Goal: Obtain resource: Obtain resource

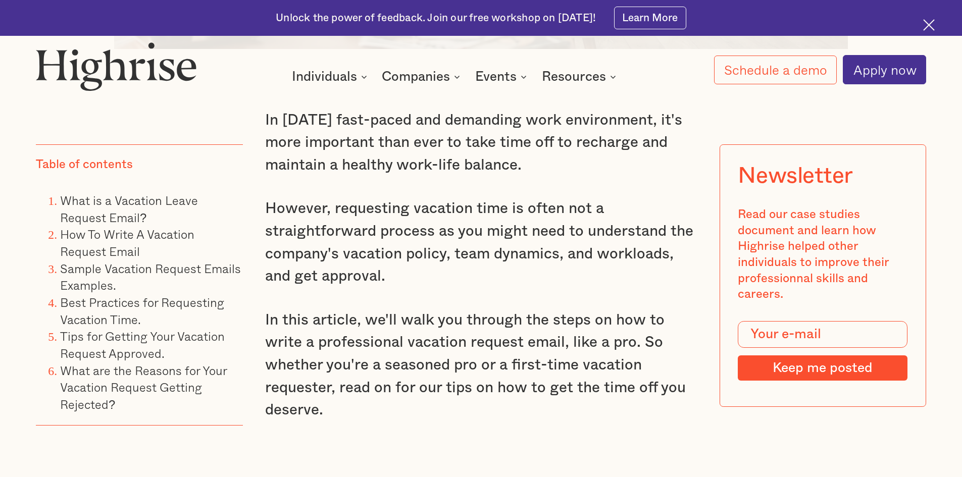
scroll to position [960, 0]
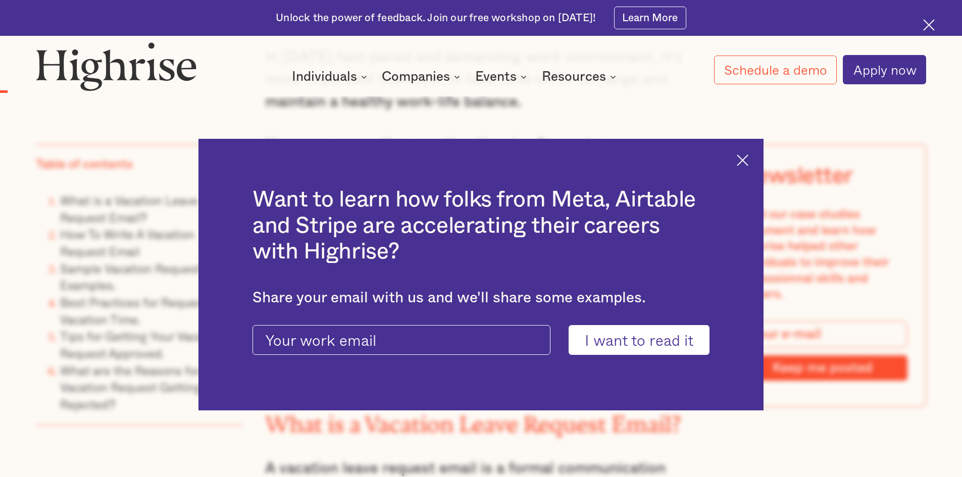
click at [747, 157] on img at bounding box center [743, 161] width 12 height 12
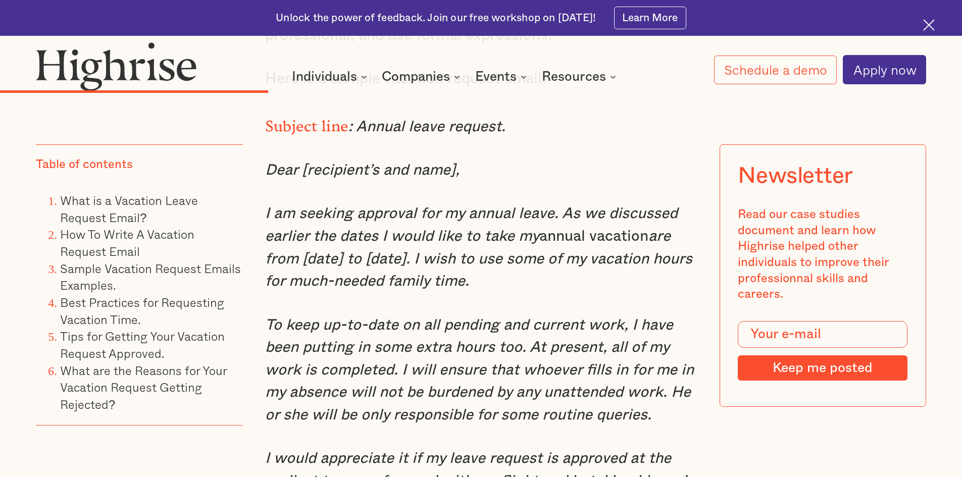
scroll to position [3890, 0]
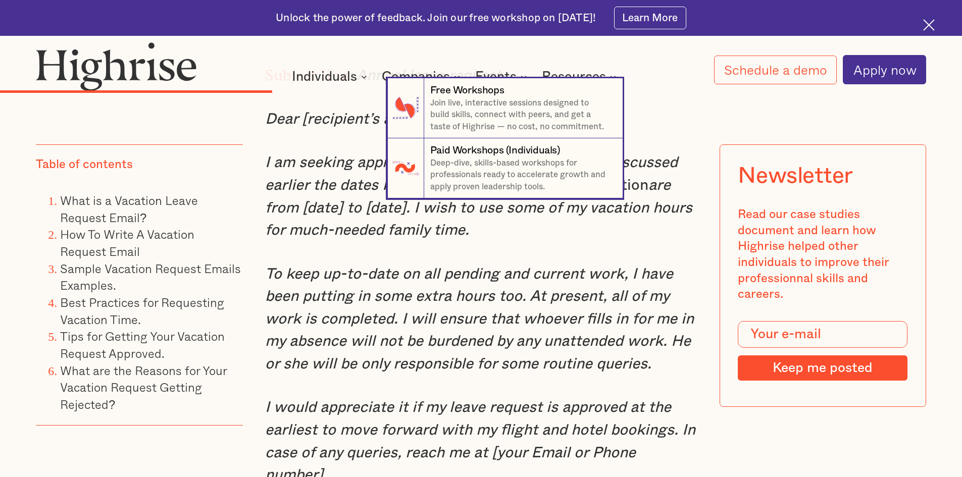
click at [263, 169] on nav "7 Free Workshops Join live, interactive sessions designed to build skills, conn…" at bounding box center [481, 138] width 962 height 120
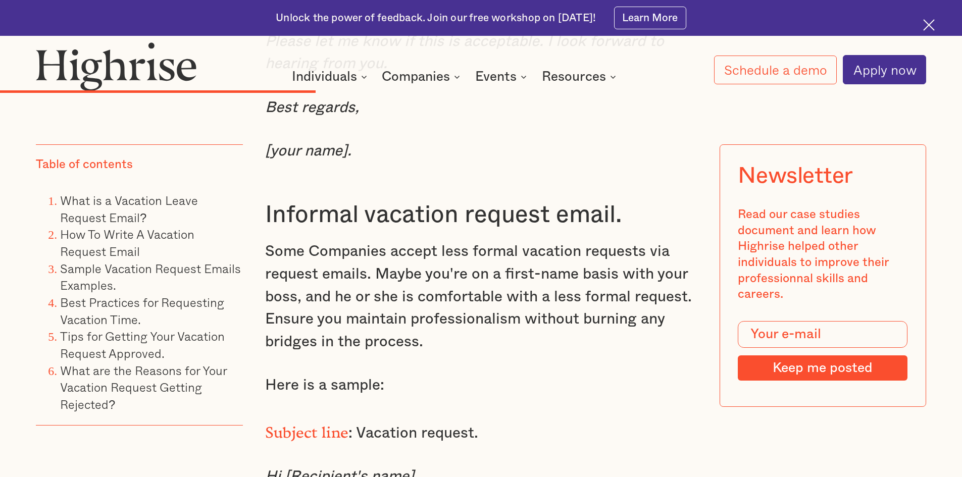
scroll to position [4667, 0]
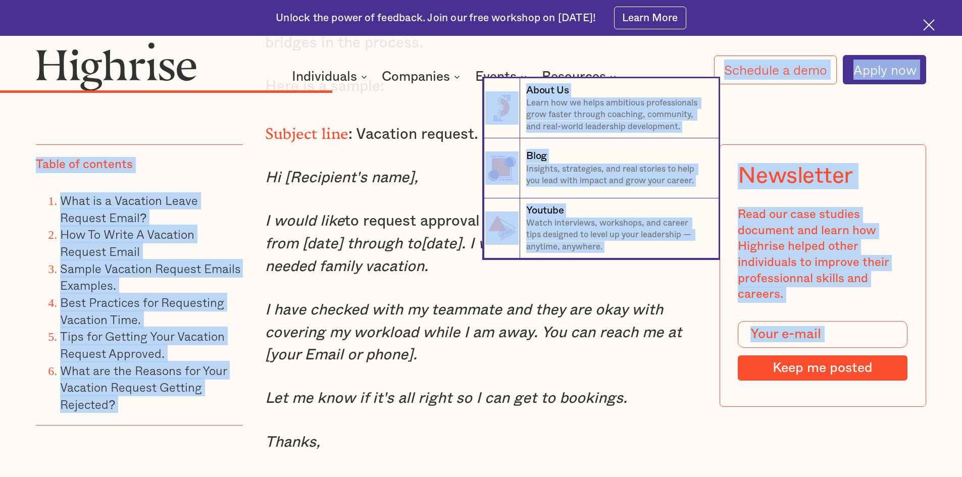
drag, startPoint x: 267, startPoint y: 144, endPoint x: 615, endPoint y: 91, distance: 352.1
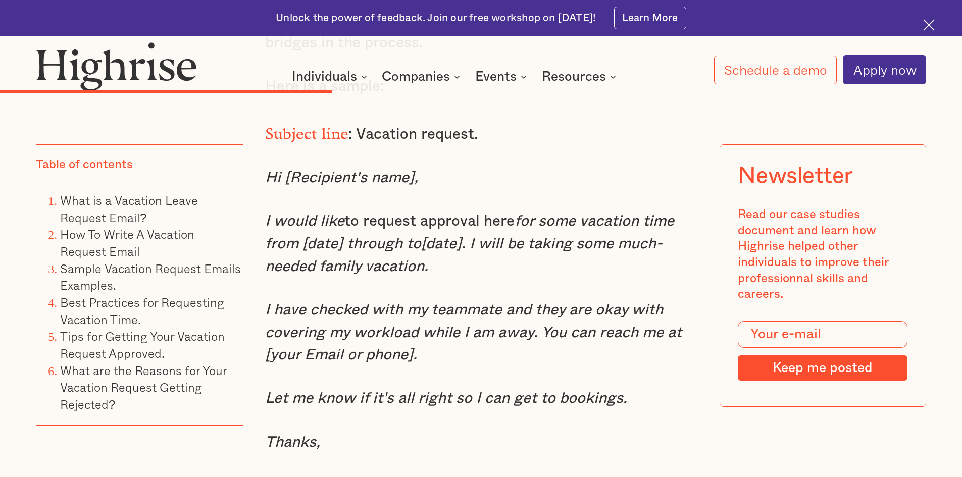
click at [692, 402] on p "Let me know if it's all right so I can get to bookings." at bounding box center [481, 398] width 432 height 23
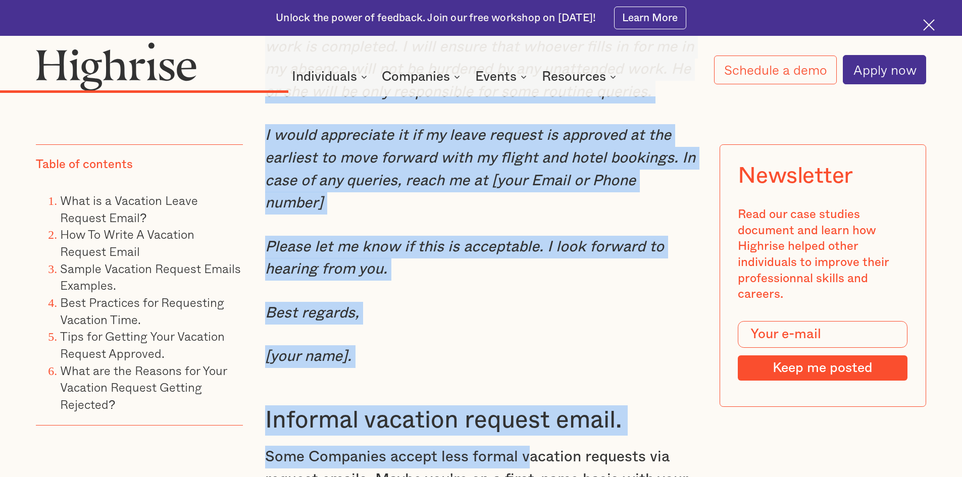
scroll to position [4165, 0]
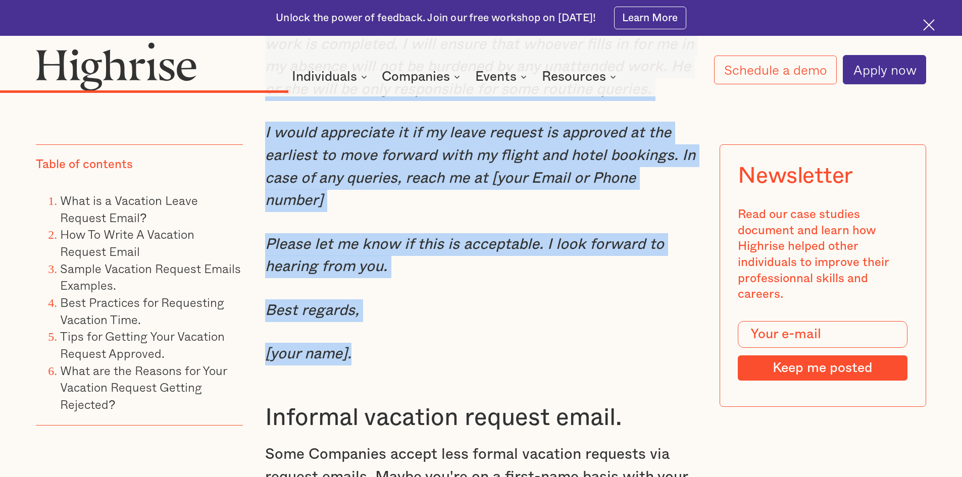
drag, startPoint x: 263, startPoint y: 174, endPoint x: 532, endPoint y: 346, distance: 319.1
click at [532, 346] on div "Sample Vacation Request Emails Examples. Formal vacation request email. When wo…" at bounding box center [481, 258] width 432 height 1611
copy div "Dear [recipient’s and name], I am seeking approval for my annual leave. As we d…"
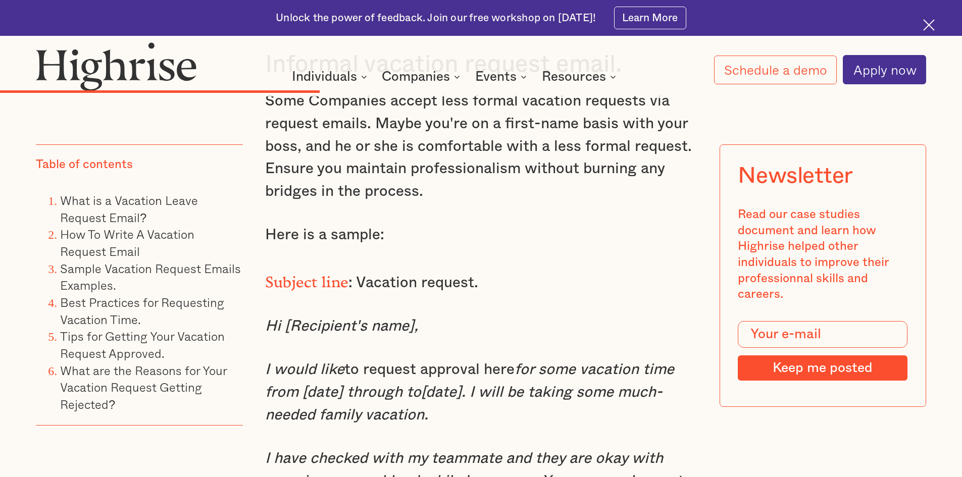
scroll to position [4721, 0]
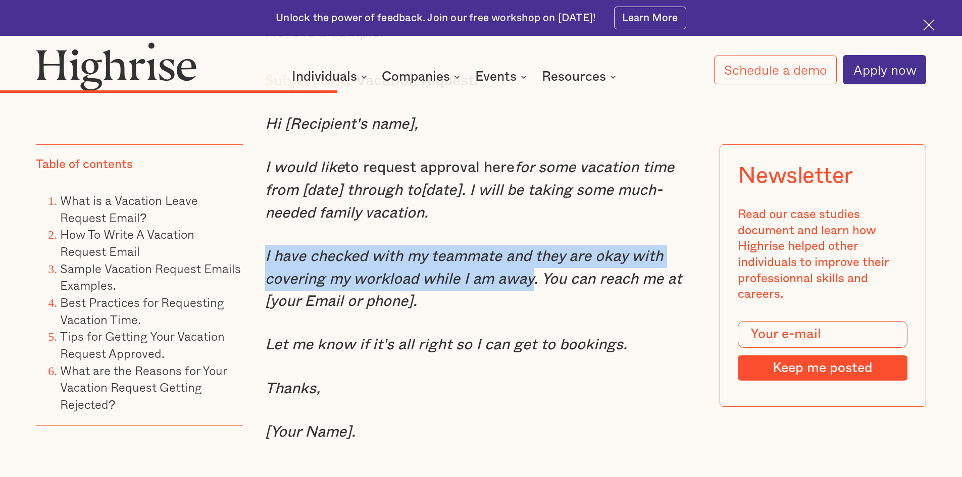
drag, startPoint x: 265, startPoint y: 262, endPoint x: 531, endPoint y: 292, distance: 268.0
click at [531, 292] on em "I have checked with my teammate and they are okay with covering my workload whi…" at bounding box center [473, 279] width 417 height 60
copy em "I have checked with my teammate and they are okay with covering my workload whi…"
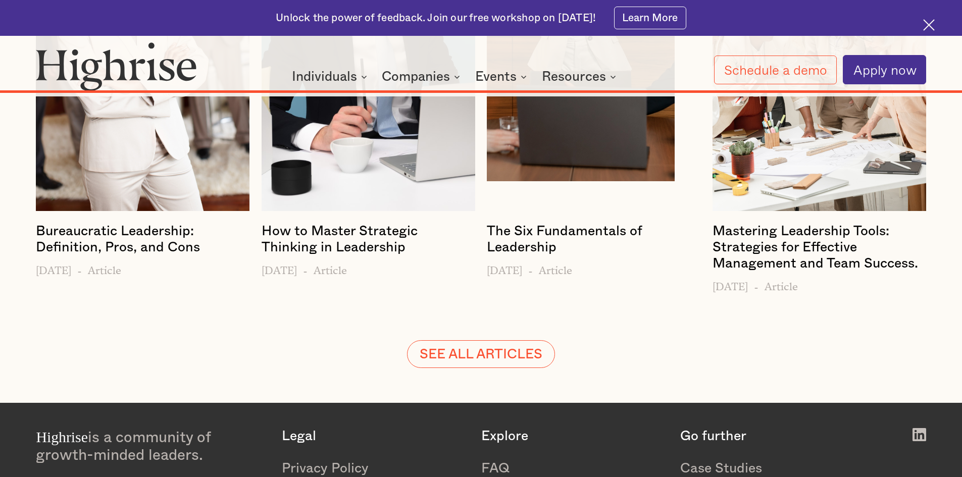
scroll to position [12299, 0]
